Goal: Information Seeking & Learning: Check status

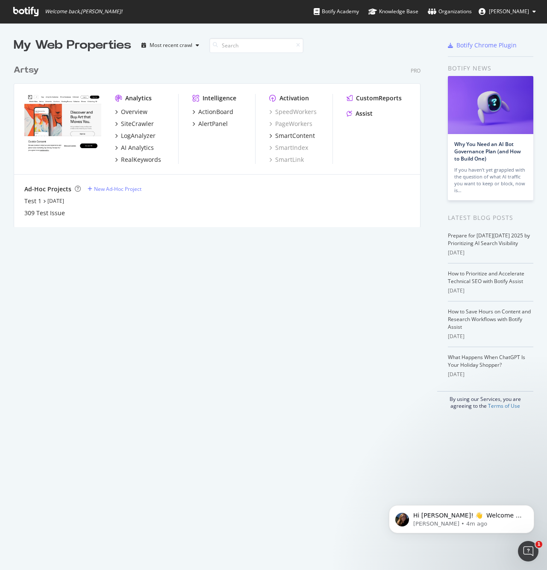
click at [126, 238] on div "My Web Properties Most recent crawl Artsy Pro Analytics Overview SiteCrawler Lo…" at bounding box center [226, 223] width 424 height 373
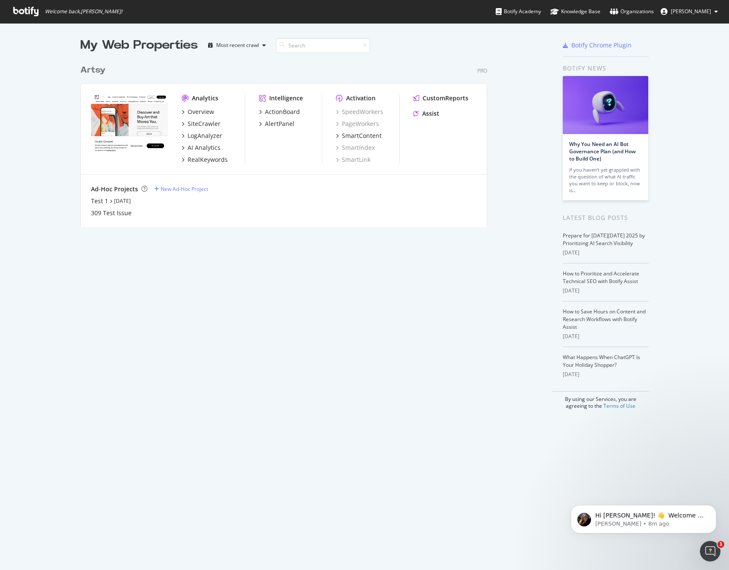
scroll to position [173, 462]
